Goal: Transaction & Acquisition: Purchase product/service

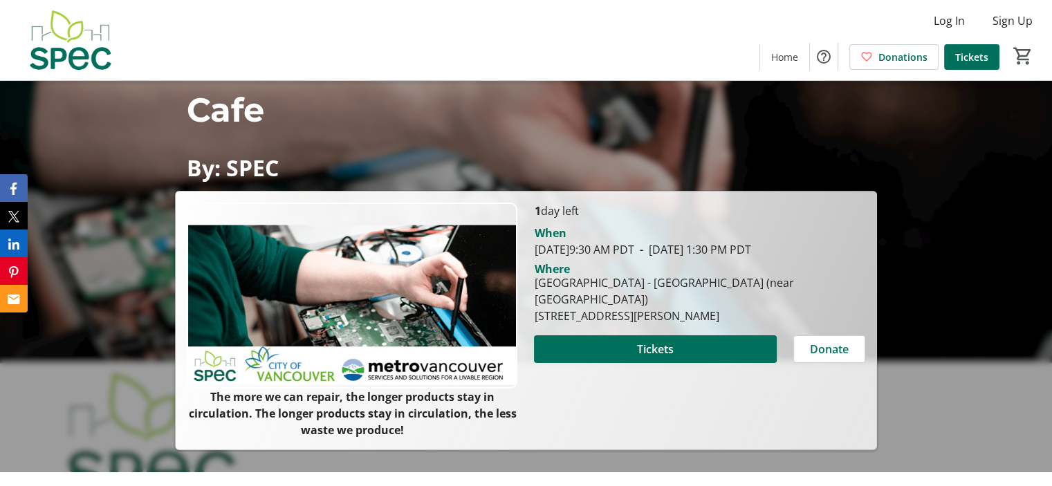
scroll to position [138, 0]
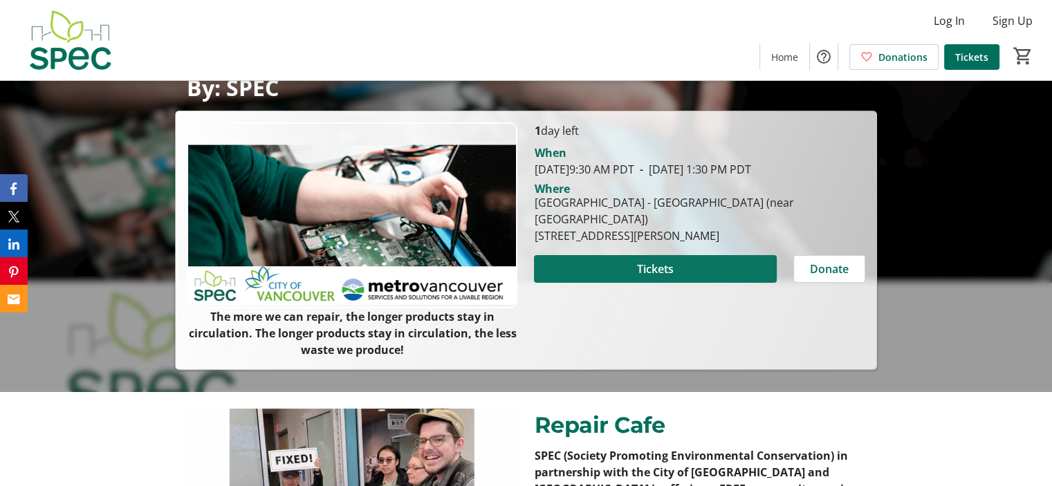
click at [691, 272] on span at bounding box center [655, 268] width 242 height 33
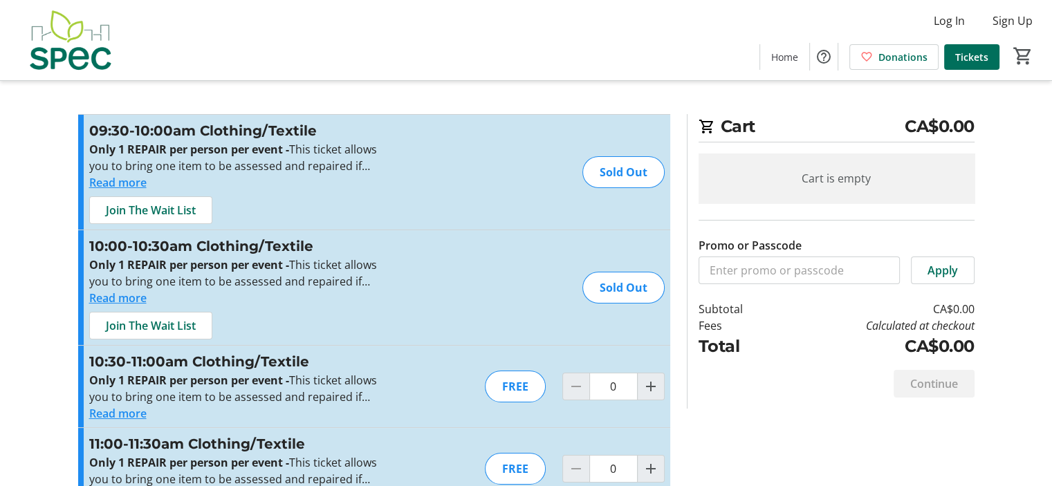
scroll to position [69, 0]
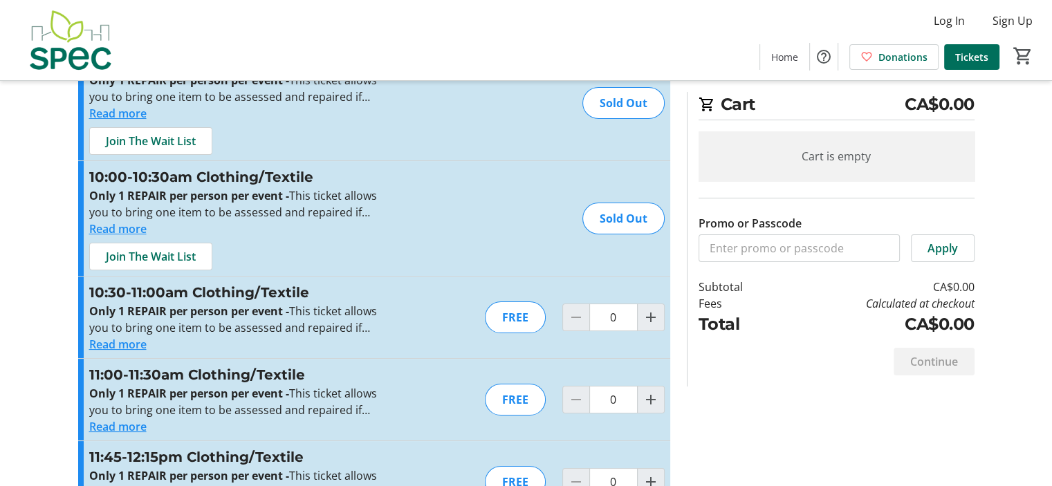
click at [128, 342] on button "Read more" at bounding box center [117, 344] width 57 height 17
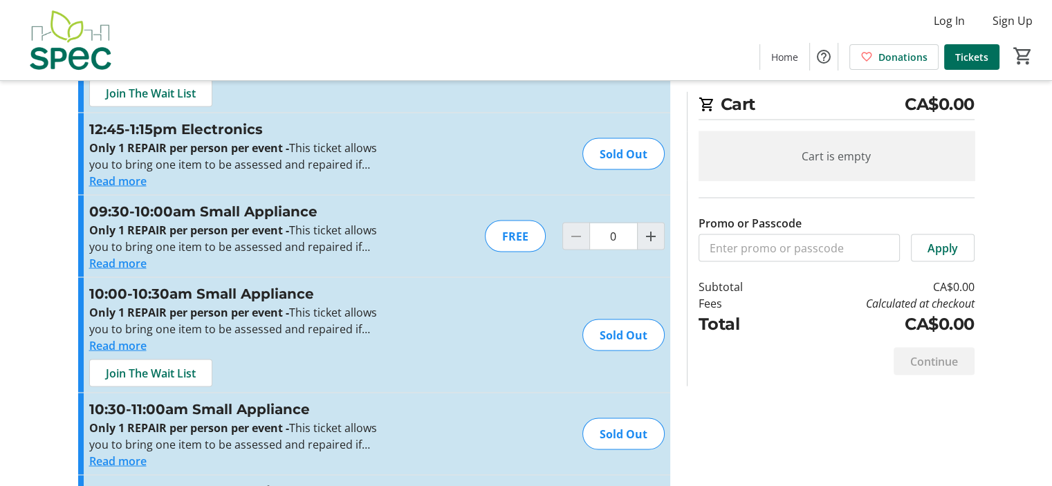
scroll to position [2629, 0]
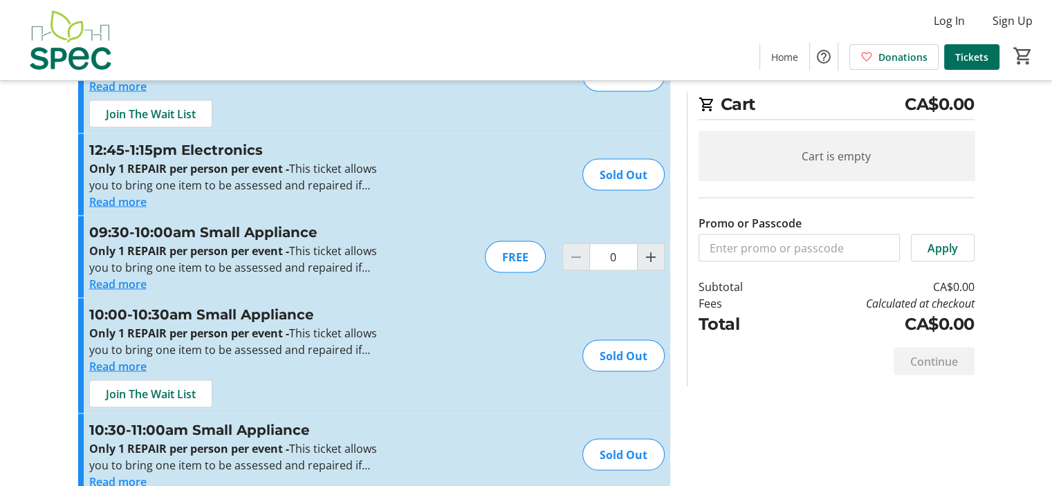
click at [129, 282] on button "Read more" at bounding box center [117, 284] width 57 height 17
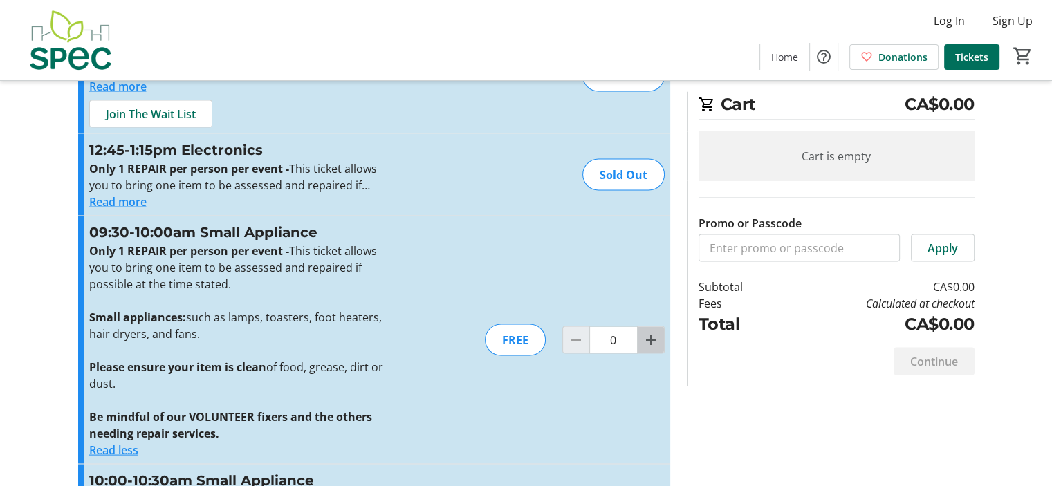
click at [656, 345] on span "Increment by one" at bounding box center [650, 340] width 26 height 26
type input "1"
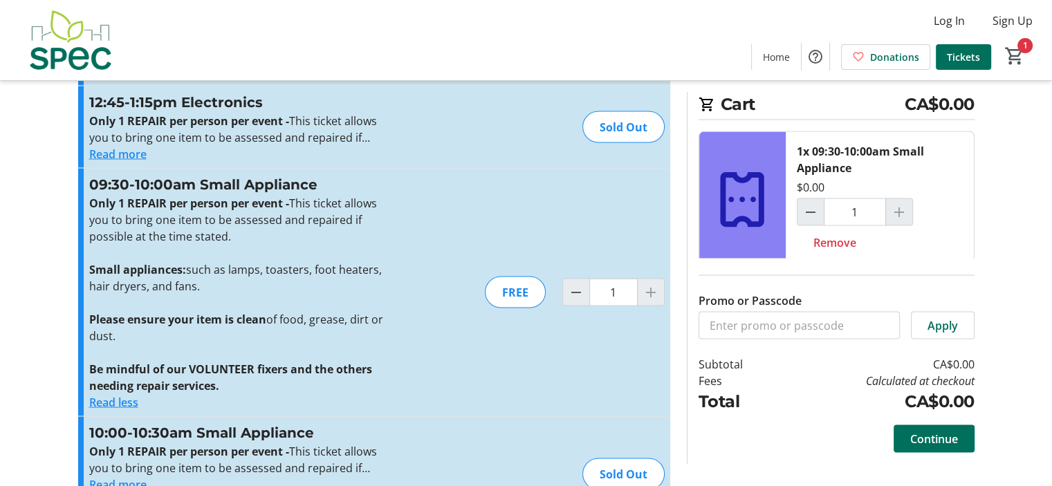
scroll to position [2698, 0]
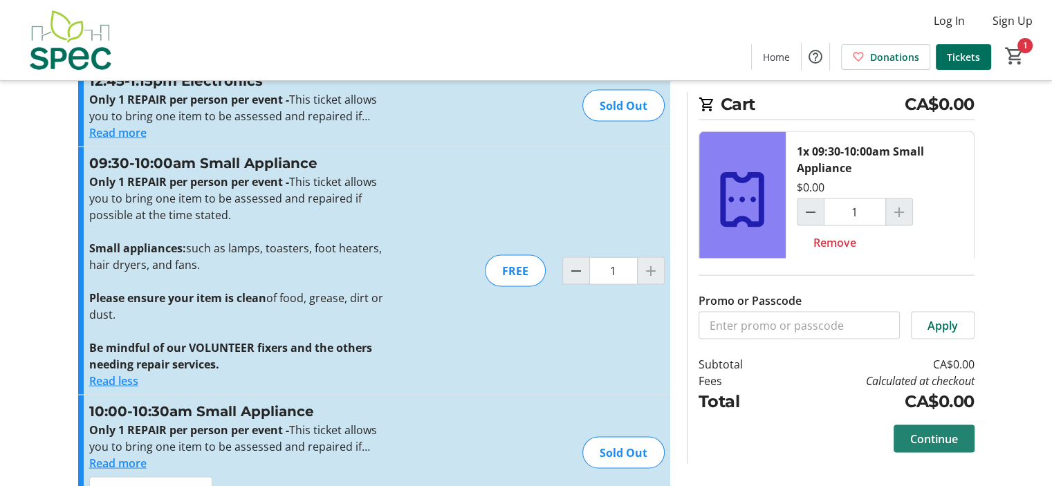
click at [919, 438] on span "Continue" at bounding box center [934, 439] width 48 height 17
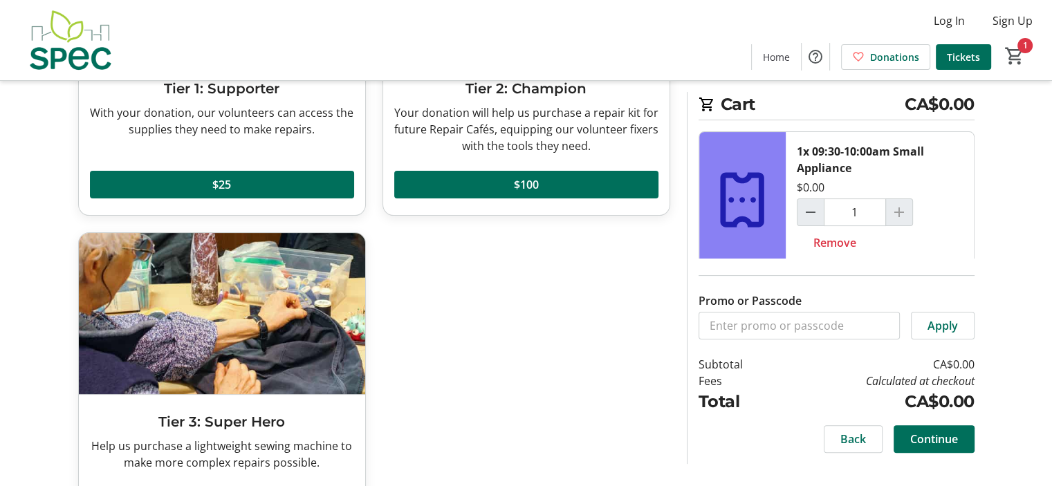
scroll to position [277, 0]
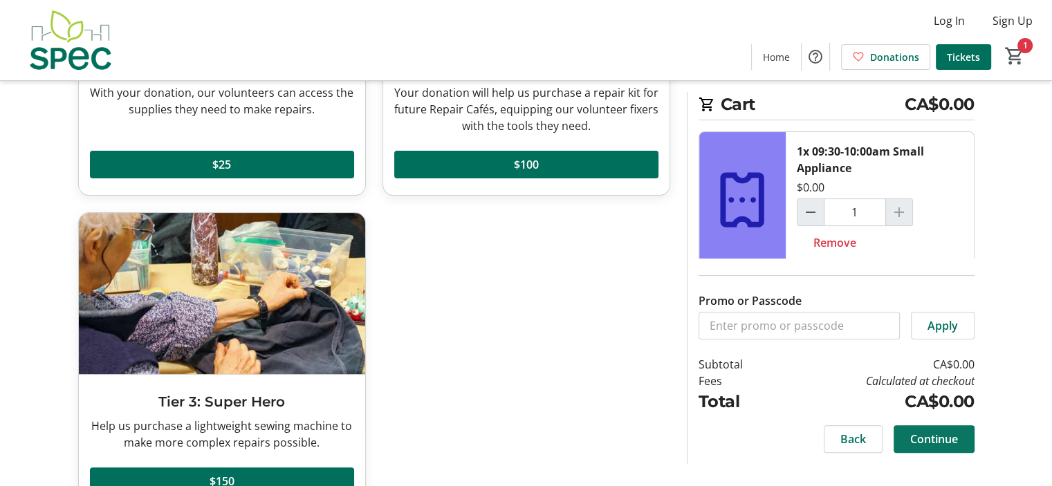
click at [938, 436] on span "Continue" at bounding box center [934, 439] width 48 height 17
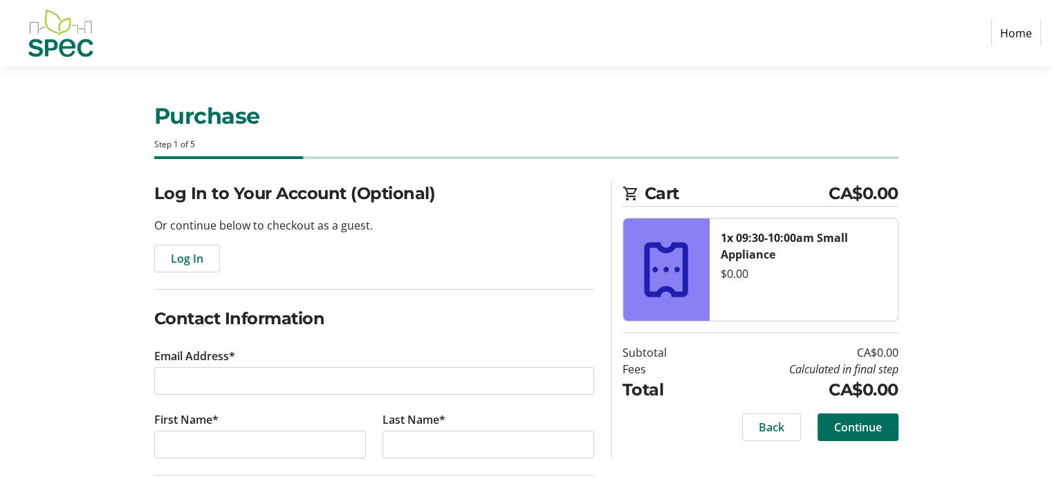
scroll to position [69, 0]
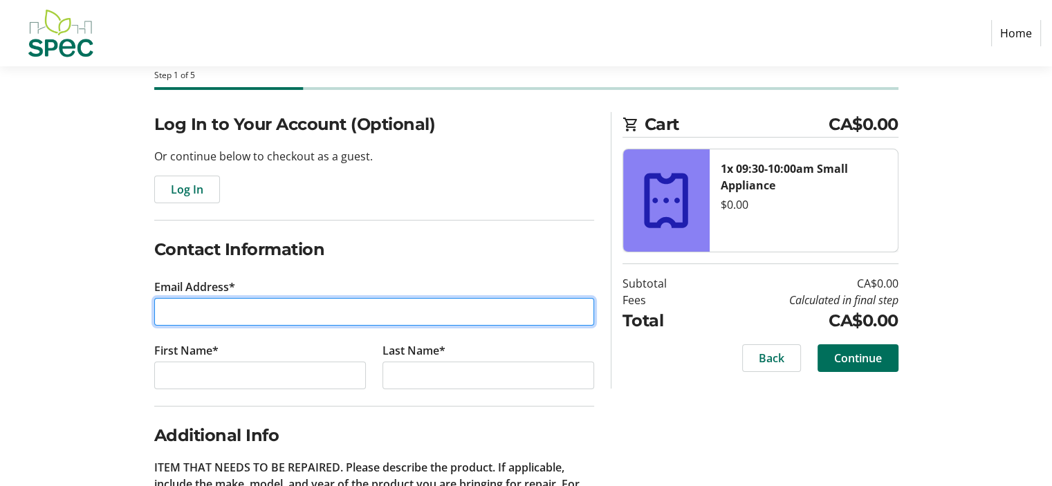
click at [324, 312] on input "Email Address*" at bounding box center [374, 312] width 440 height 28
type input "[EMAIL_ADDRESS][DOMAIN_NAME]"
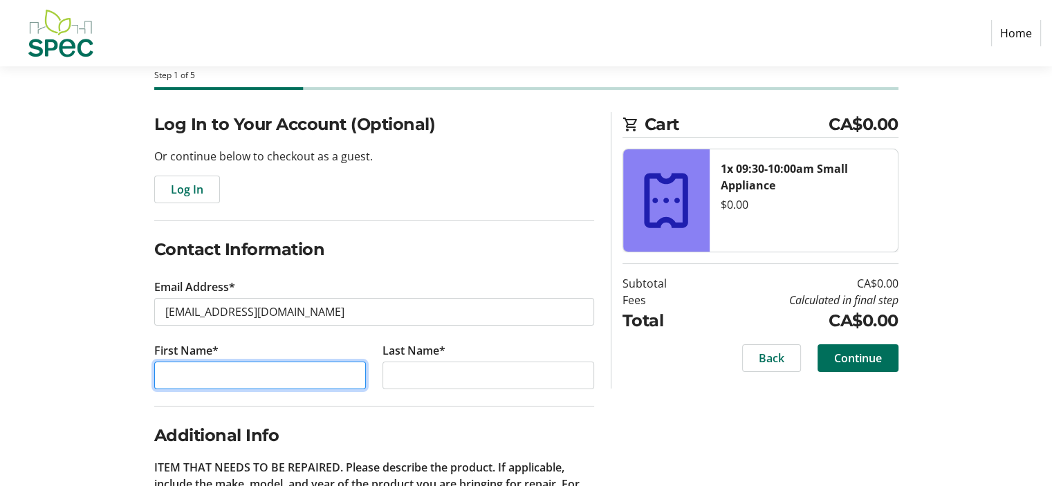
type input "Jack"
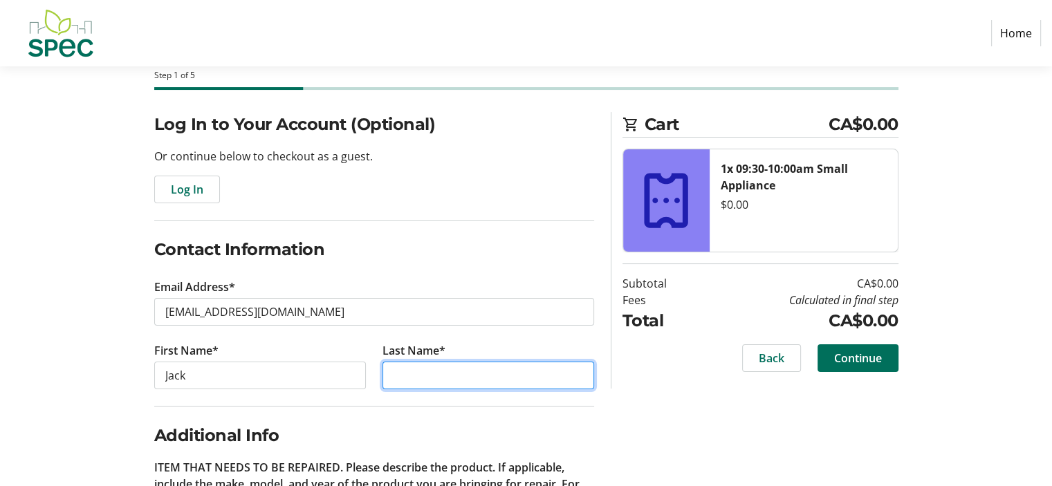
type input "[PERSON_NAME]"
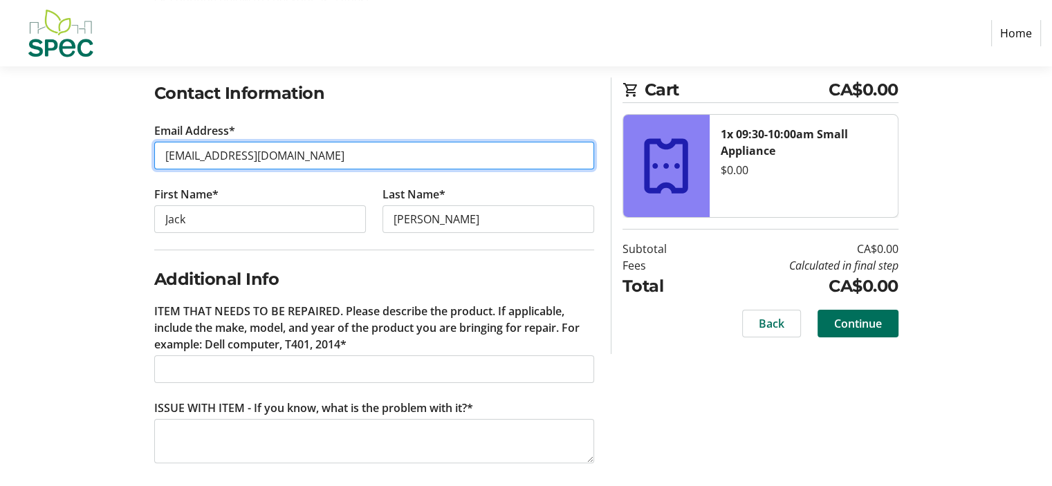
scroll to position [234, 0]
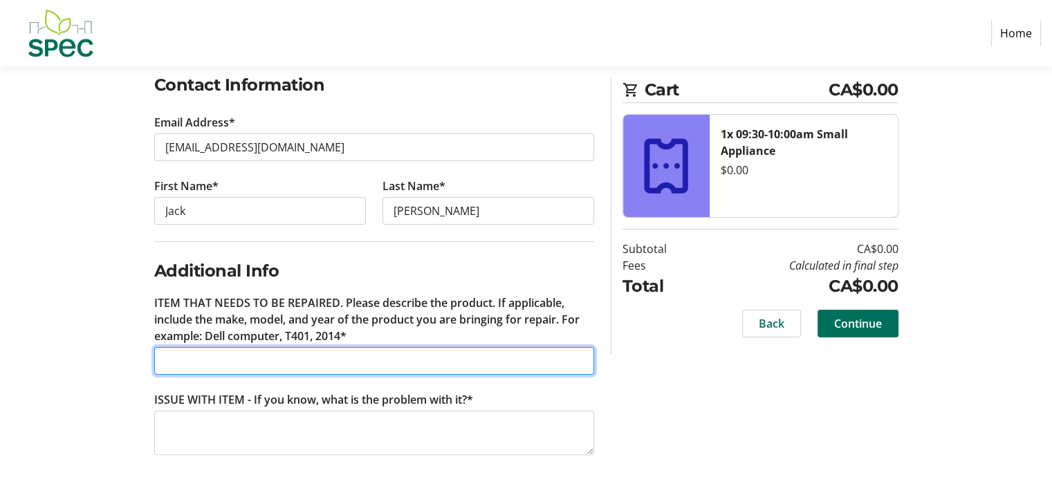
click at [296, 362] on input "ITEM THAT NEEDS TO BE REPAIRED. Please describe the product. If applicable, inc…" at bounding box center [374, 361] width 440 height 28
type input "Panasonic Microwave NN-ST975S"
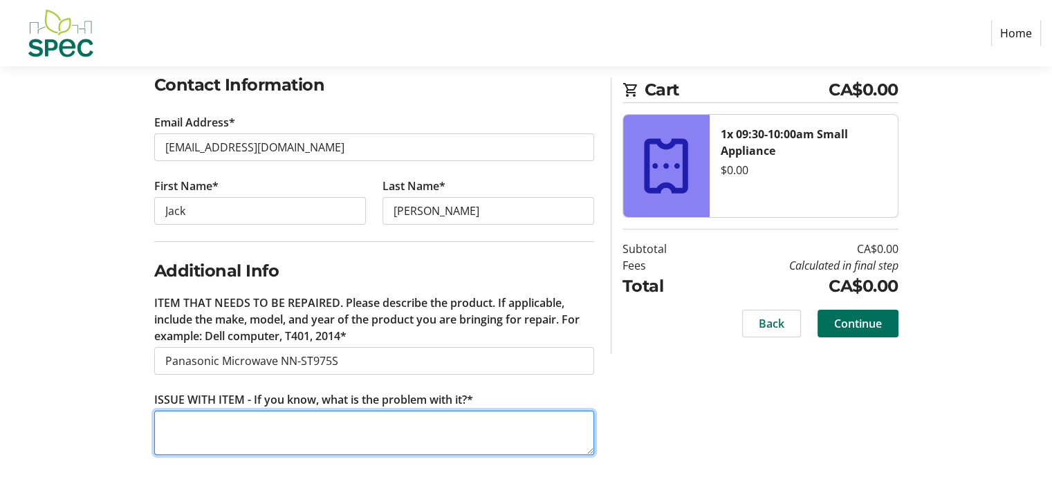
click at [343, 429] on textarea "ISSUE WITH ITEM - If you know, what is the problem with it?*" at bounding box center [374, 433] width 440 height 44
type textarea "The spring inside has broken off and the door will not close."
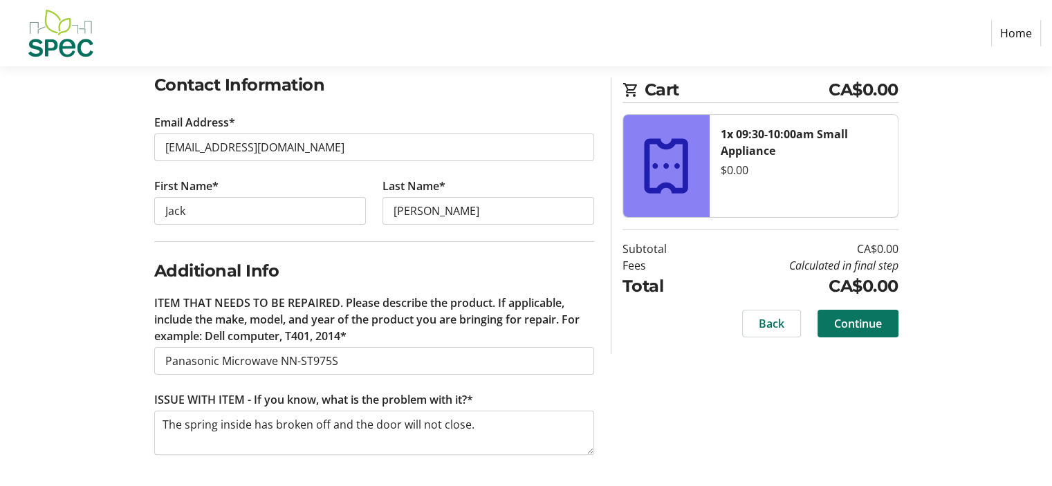
click at [863, 323] on span "Continue" at bounding box center [858, 323] width 48 height 17
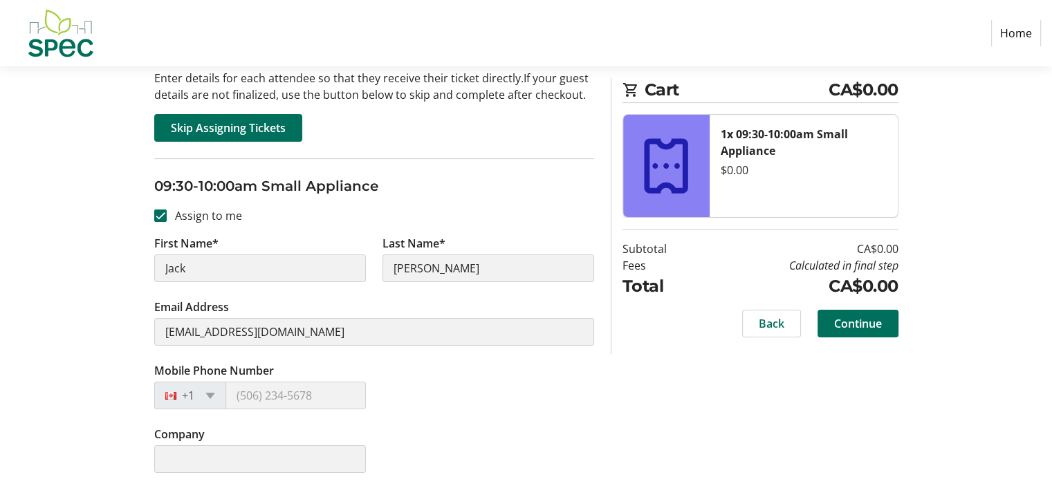
scroll to position [149, 0]
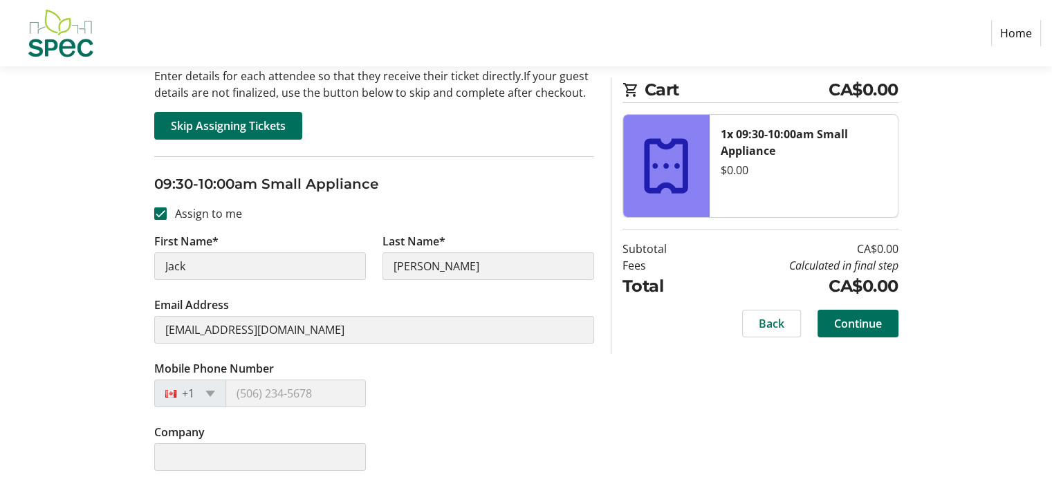
click at [204, 389] on div "+1" at bounding box center [190, 394] width 72 height 28
click at [210, 393] on span at bounding box center [210, 394] width 10 height 6
click at [194, 396] on div "+1" at bounding box center [190, 394] width 72 height 28
click at [216, 389] on div "+1" at bounding box center [190, 394] width 72 height 28
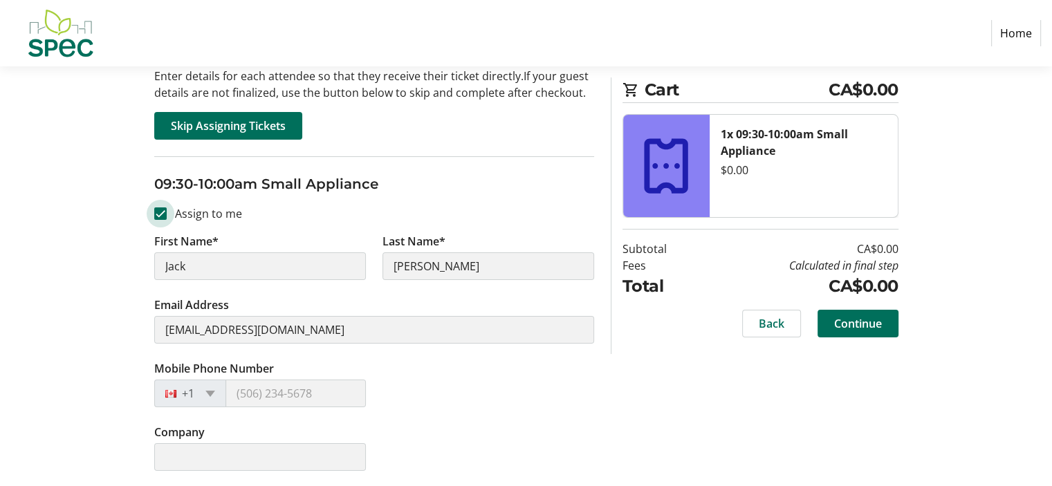
click at [158, 212] on input "Assign to me" at bounding box center [160, 213] width 12 height 12
checkbox input "false"
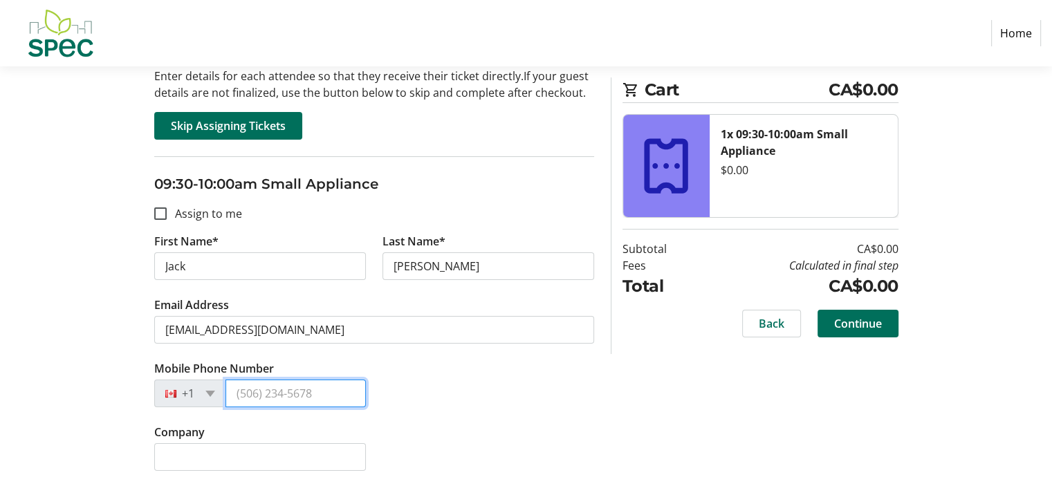
click at [258, 396] on input "Mobile Phone Number" at bounding box center [295, 394] width 140 height 28
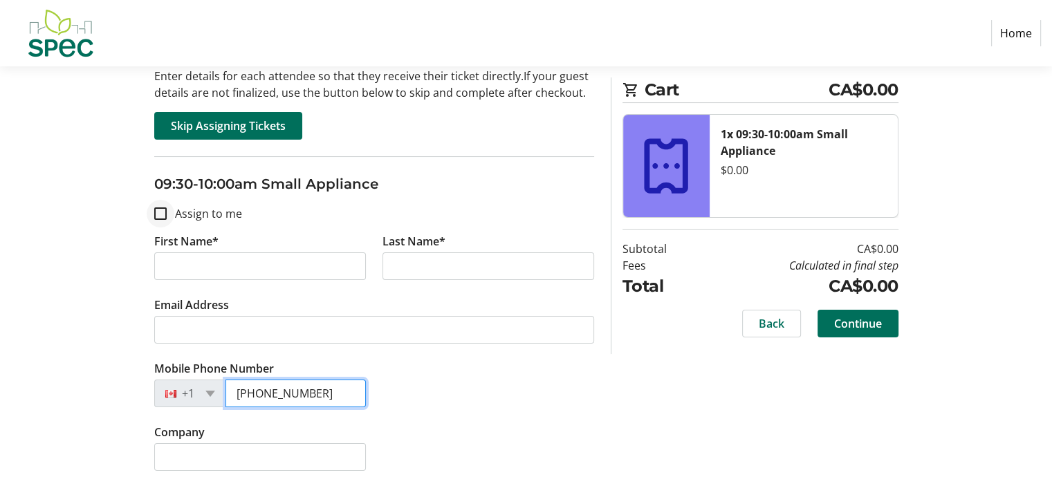
type input "[PHONE_NUMBER]"
click at [160, 211] on input "Assign to me" at bounding box center [160, 213] width 12 height 12
checkbox input "true"
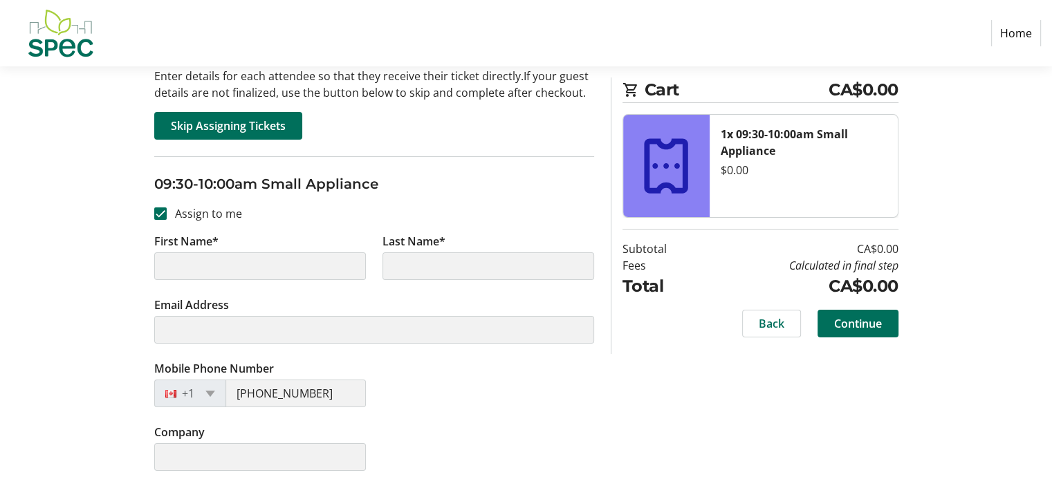
type input "Jack"
type input "[PERSON_NAME]"
type input "[EMAIL_ADDRESS][DOMAIN_NAME]"
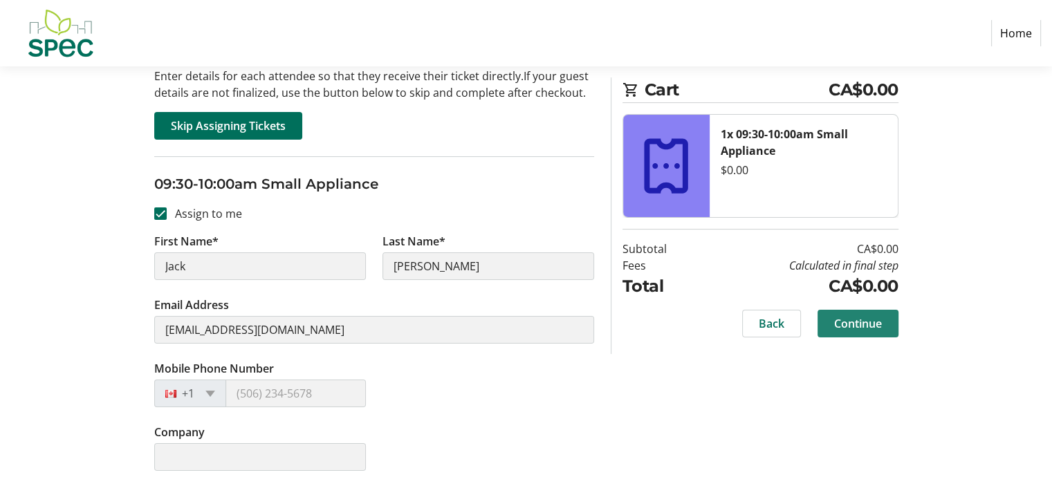
click at [848, 325] on span "Continue" at bounding box center [858, 323] width 48 height 17
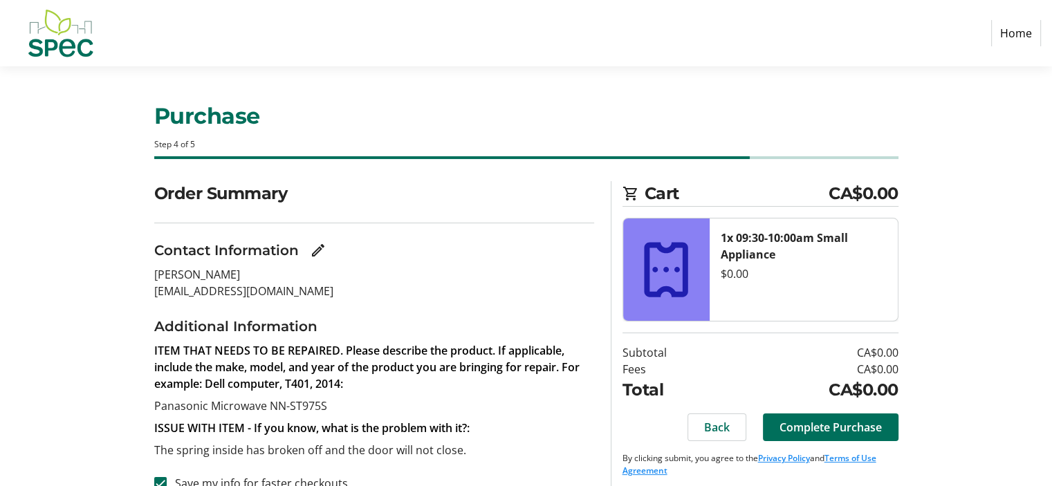
scroll to position [22, 0]
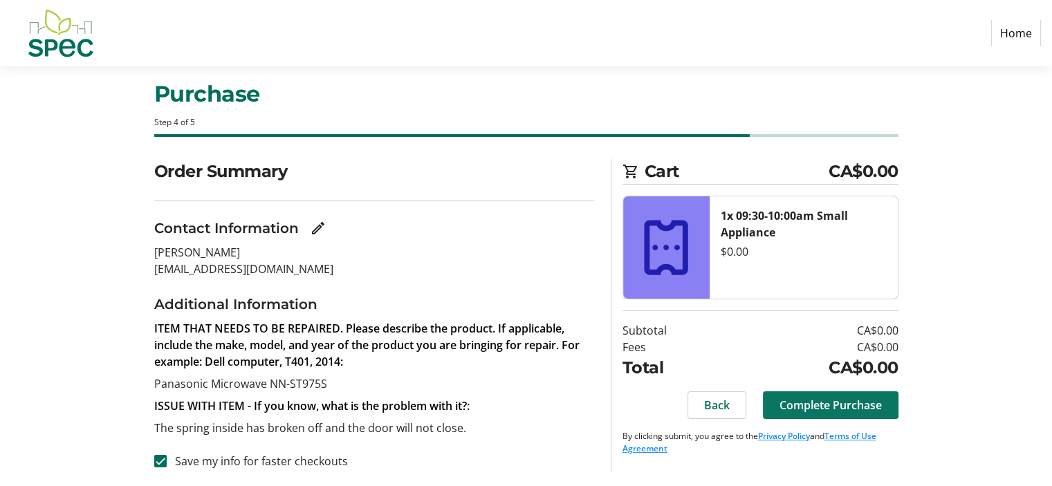
click at [862, 404] on span "Complete Purchase" at bounding box center [830, 405] width 102 height 17
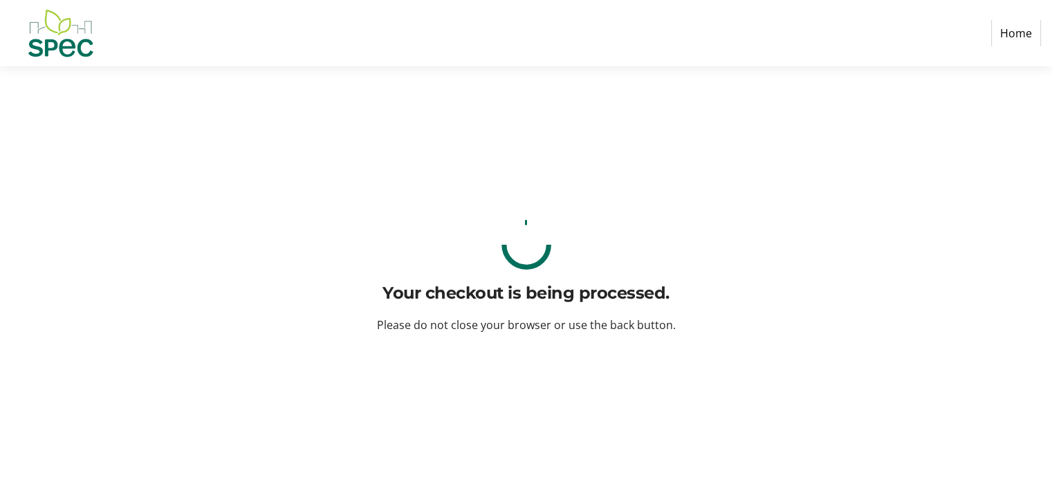
scroll to position [0, 0]
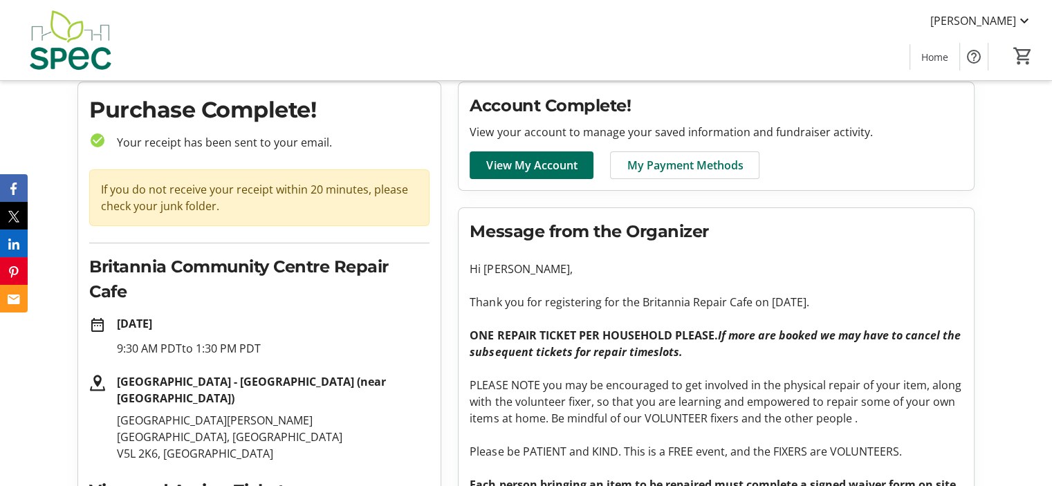
scroll to position [69, 0]
